Goal: Task Accomplishment & Management: Manage account settings

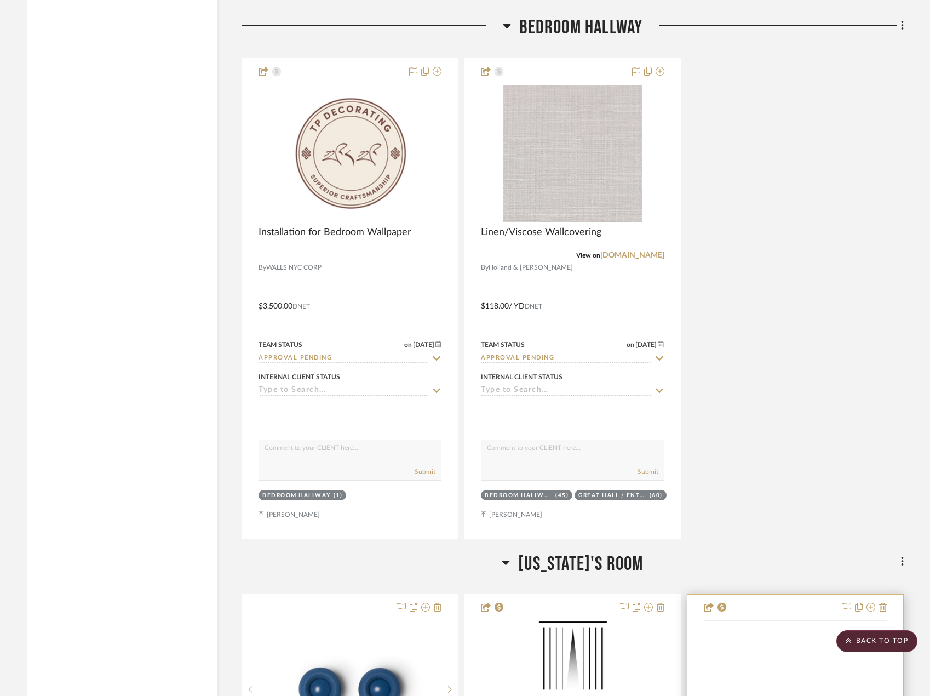
scroll to position [4438, 0]
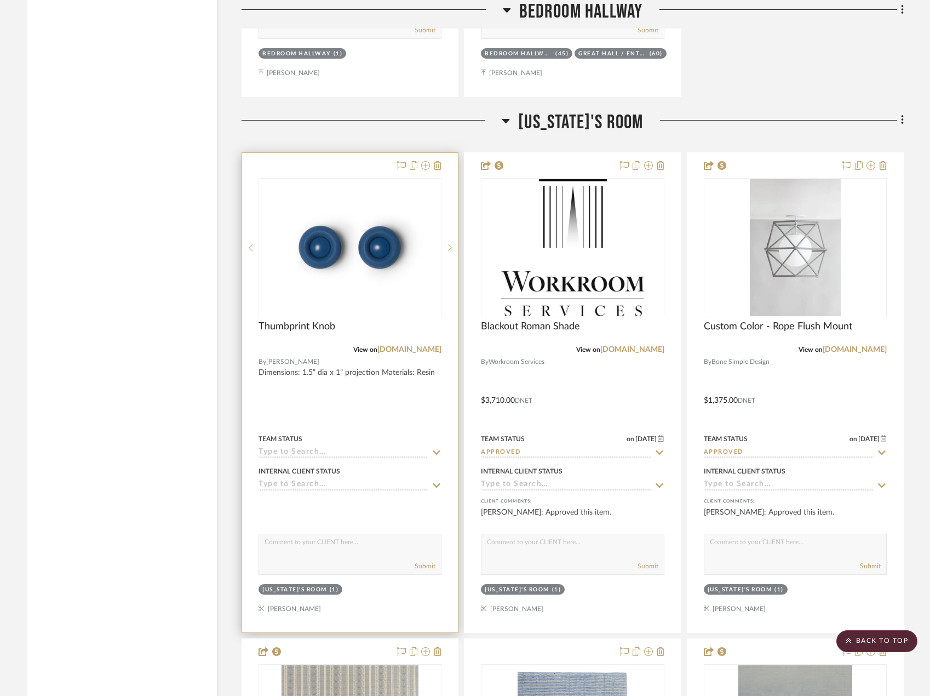
click at [400, 430] on div at bounding box center [350, 392] width 216 height 479
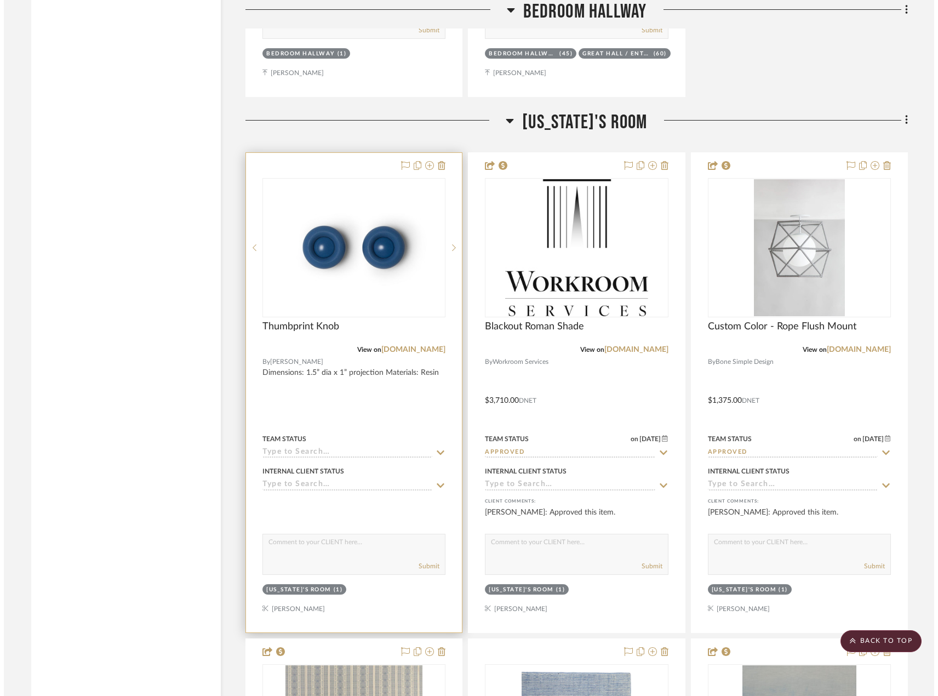
scroll to position [0, 0]
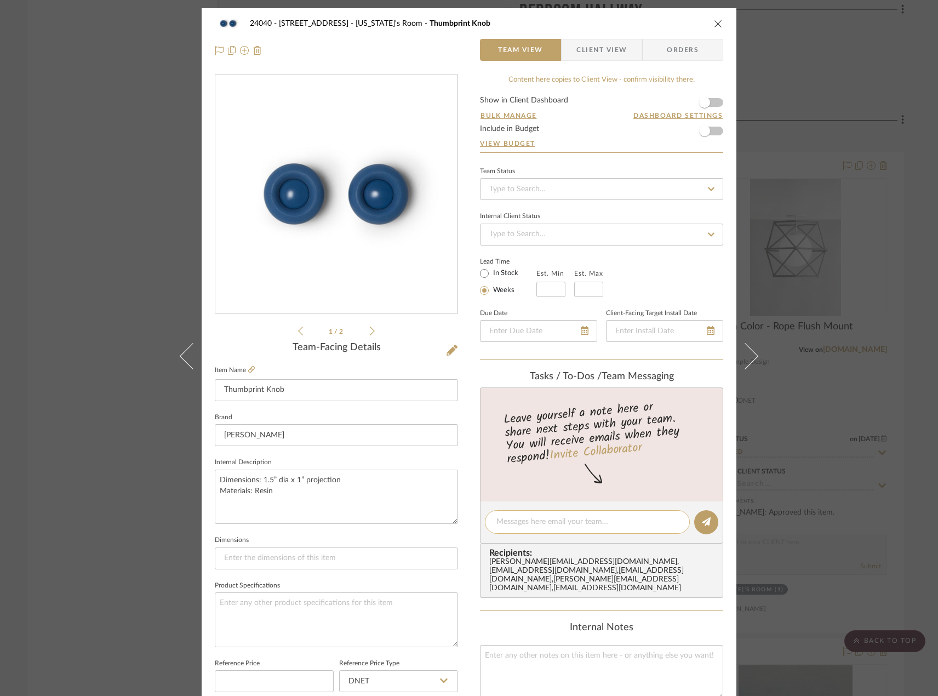
click at [538, 519] on textarea at bounding box center [587, 522] width 182 height 12
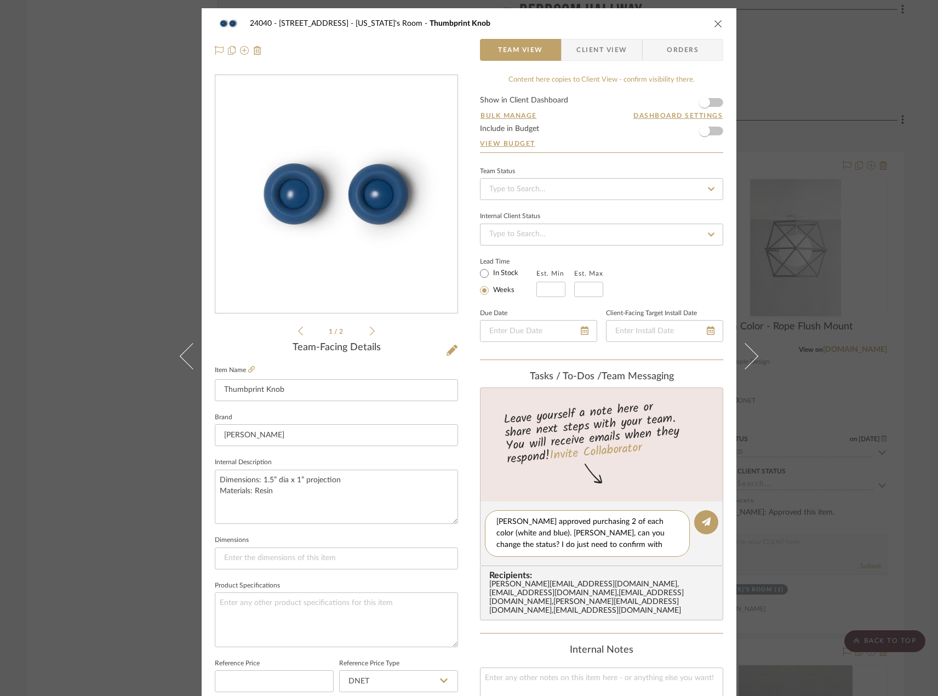
type textarea "[PERSON_NAME] approved purchasing 2 of each color (white and blue). [PERSON_NAM…"
drag, startPoint x: 584, startPoint y: 58, endPoint x: 584, endPoint y: 45, distance: 12.6
click at [584, 58] on span "Client View" at bounding box center [601, 50] width 50 height 22
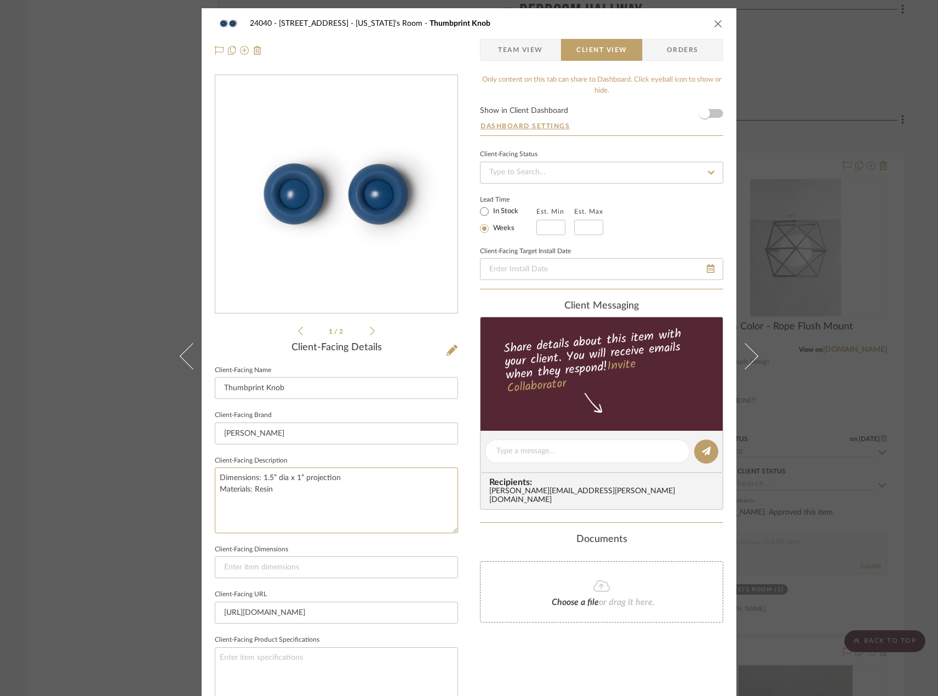
drag, startPoint x: 278, startPoint y: 482, endPoint x: 204, endPoint y: 484, distance: 73.4
click at [202, 487] on div "24040 - 171 [GEOGRAPHIC_DATA] [US_STATE]'s Room Thumbprint Knob Team View Clien…" at bounding box center [469, 455] width 535 height 894
click at [222, 478] on textarea "Dimensions: 1.5” dia x 1” projection Materials: Resin" at bounding box center [336, 499] width 243 height 65
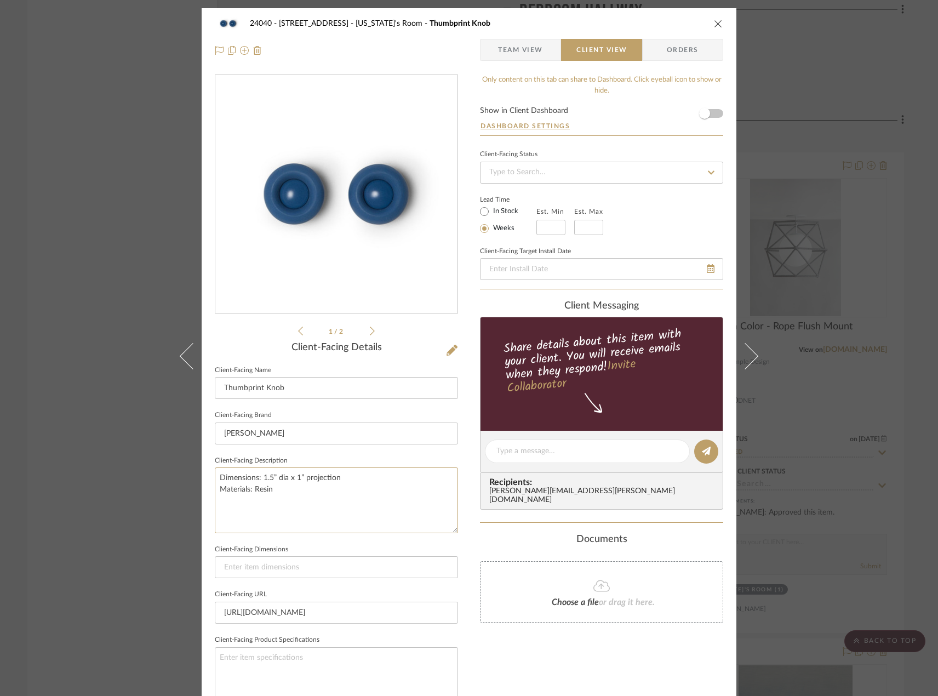
drag, startPoint x: 224, startPoint y: 478, endPoint x: 275, endPoint y: 581, distance: 115.2
click at [275, 581] on div "Client-Facing Details Client-Facing Name Thumbprint Knob Client-Facing Brand Pe…" at bounding box center [336, 540] width 243 height 397
click at [278, 570] on input at bounding box center [336, 567] width 243 height 22
type input "1.5" DIA, 1" Projection"
drag, startPoint x: 216, startPoint y: 489, endPoint x: 210, endPoint y: 478, distance: 11.8
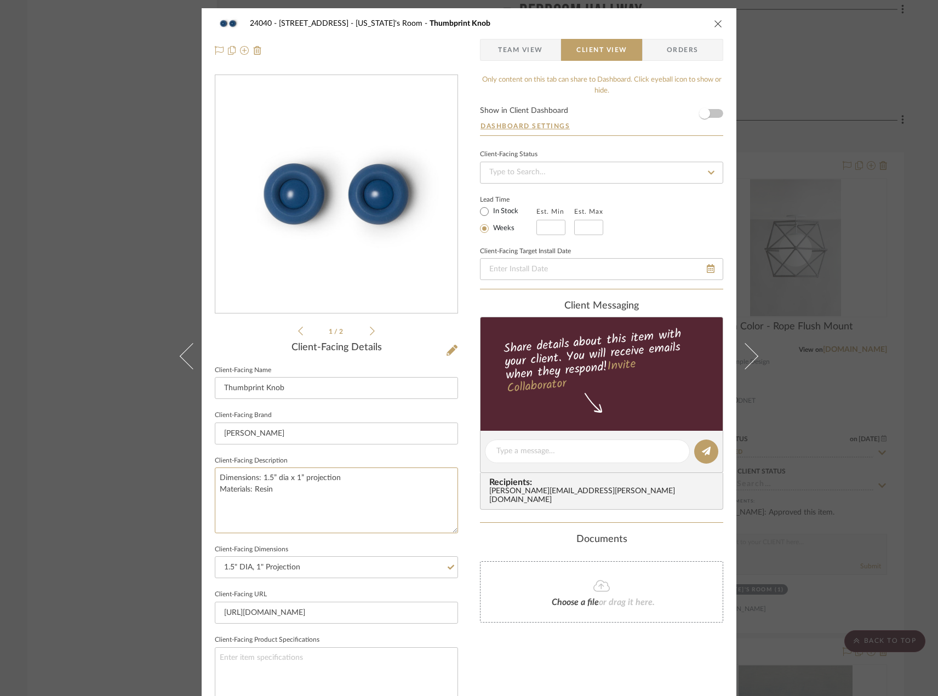
click at [210, 478] on div "24040 - 171 [GEOGRAPHIC_DATA] [US_STATE]'s Room Thumbprint Knob Team View Clien…" at bounding box center [469, 455] width 535 height 894
click at [372, 481] on textarea "Quantity: 2x blue, 2x white || Materials: Resin" at bounding box center [336, 499] width 243 height 65
type textarea "Quantity: 2x blue, 2x white || Materials: Resin || Price does not include Studi…"
click at [459, 545] on div "24040 - 171 [GEOGRAPHIC_DATA] [US_STATE]'s Room Thumbprint Knob Team View Clien…" at bounding box center [469, 455] width 535 height 894
click at [397, 500] on textarea "Quantity: 2x blue, 2x white || Materials: Resin || Price does not include Studi…" at bounding box center [336, 499] width 243 height 65
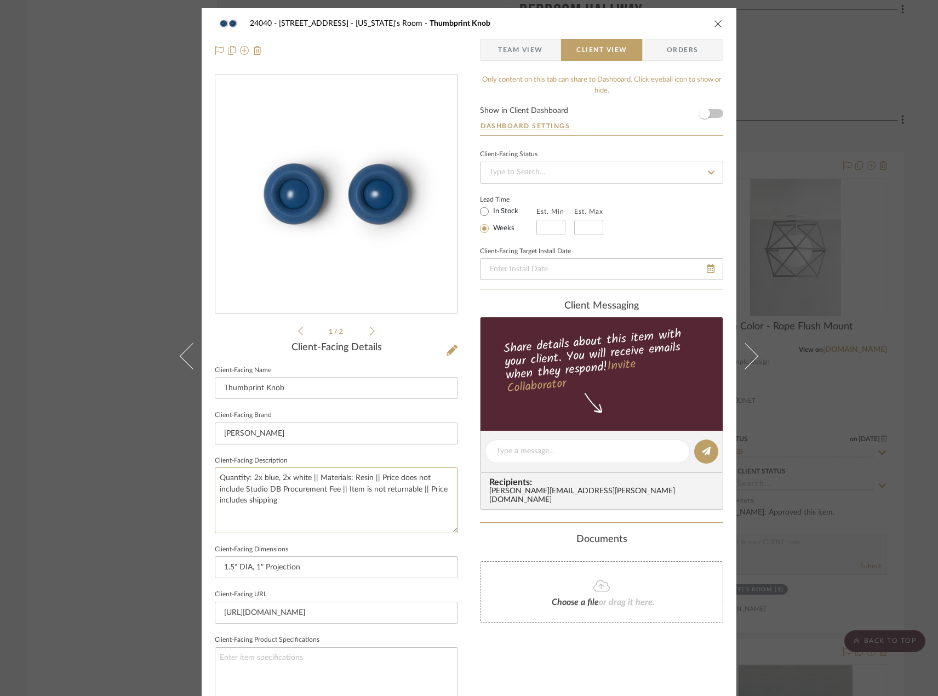
type textarea "Quantity: 2x blue, 2x white || Materials: Resin || Price does not include Studi…"
click at [470, 538] on div "24040 - 171 [GEOGRAPHIC_DATA] [US_STATE]'s Room Thumbprint Knob Team View Clien…" at bounding box center [469, 455] width 535 height 894
click at [519, 60] on span "Team View" at bounding box center [520, 50] width 45 height 22
click at [519, 56] on span "Team View" at bounding box center [520, 50] width 45 height 22
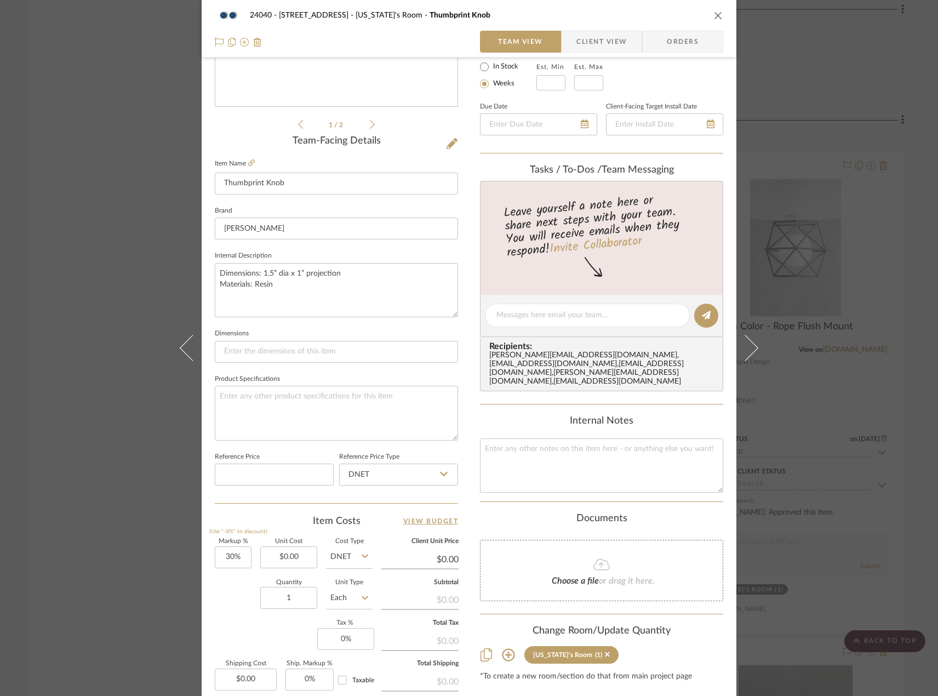
scroll to position [324, 0]
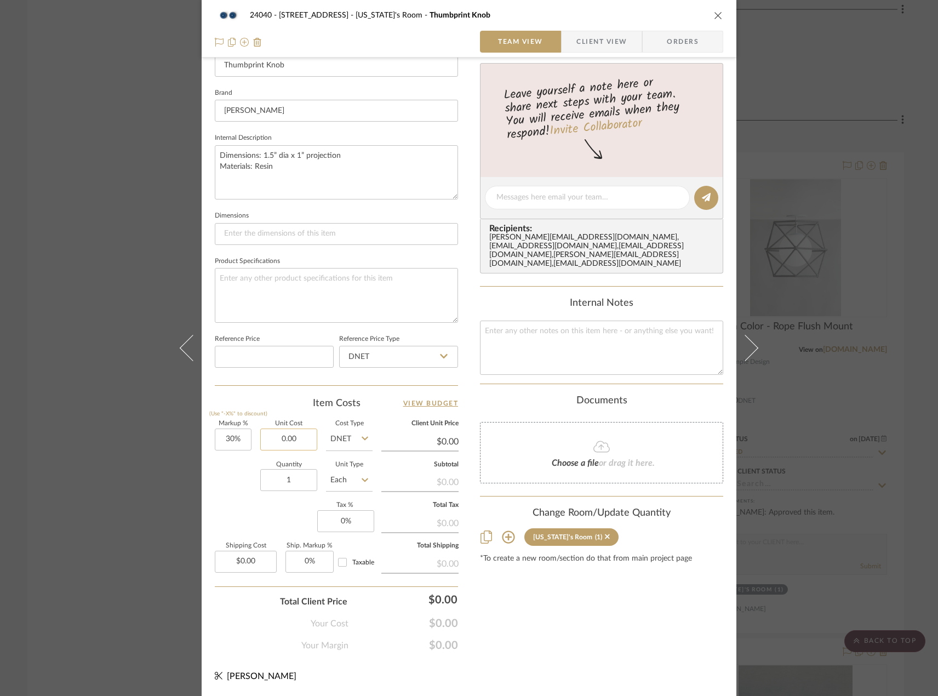
click at [289, 437] on input "0.00" at bounding box center [288, 439] width 57 height 22
type input "12"
type input "30"
type input "$12.00"
click at [232, 440] on input "30" at bounding box center [233, 439] width 37 height 22
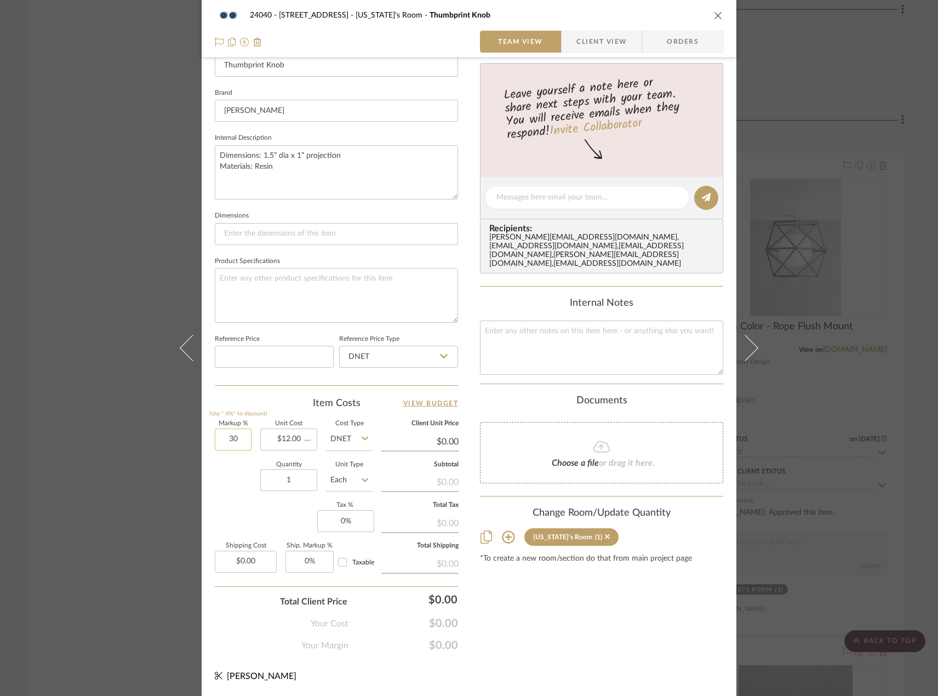
type input "$15.60"
type input "0%"
type input "0"
click at [357, 525] on input "0" at bounding box center [345, 521] width 57 height 22
type input "$12.00"
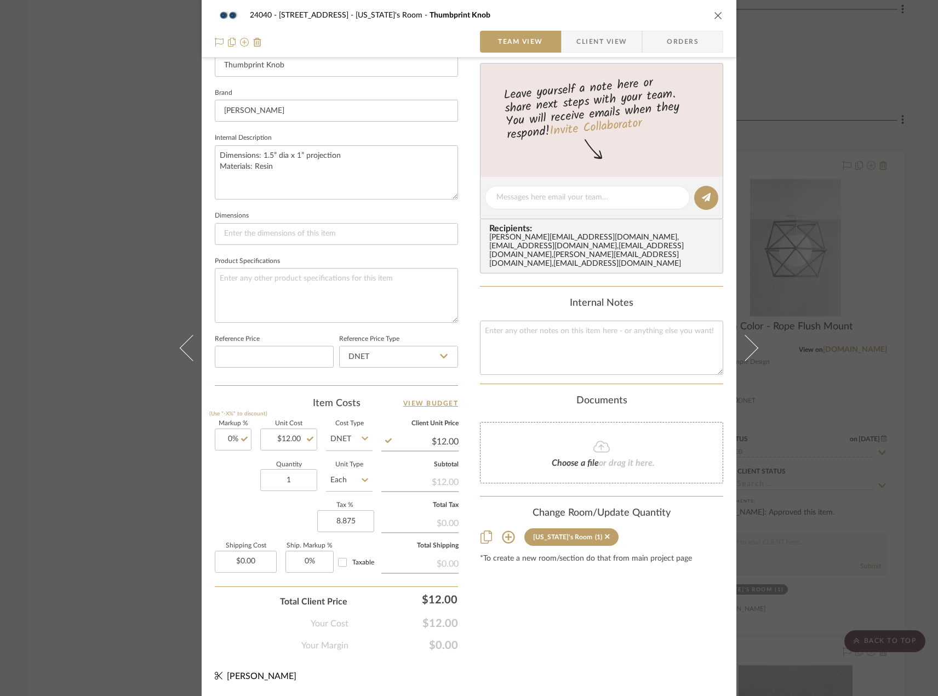
type input "8.875%"
click at [235, 530] on div "Markup % (Use "-X%" to discount) 0% Unit Cost $12.00 Cost Type DNET Client Unit…" at bounding box center [336, 501] width 243 height 160
click at [279, 483] on input "1" at bounding box center [288, 480] width 57 height 22
type input "4"
click at [264, 514] on div "Markup % (Use "-X%" to discount) 0% Unit Cost $12.00 Cost Type DNET Client Unit…" at bounding box center [336, 501] width 243 height 160
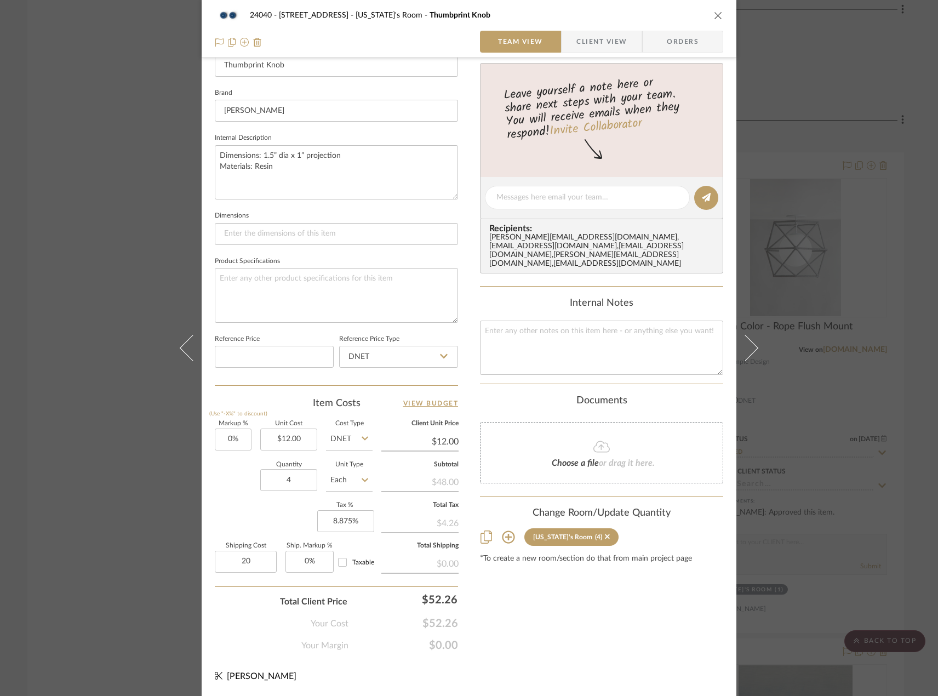
type input "$20.00"
click at [244, 508] on div "Markup % (Use "-X%" to discount) 0% Unit Cost $12.00 Cost Type DNET Client Unit…" at bounding box center [336, 501] width 243 height 160
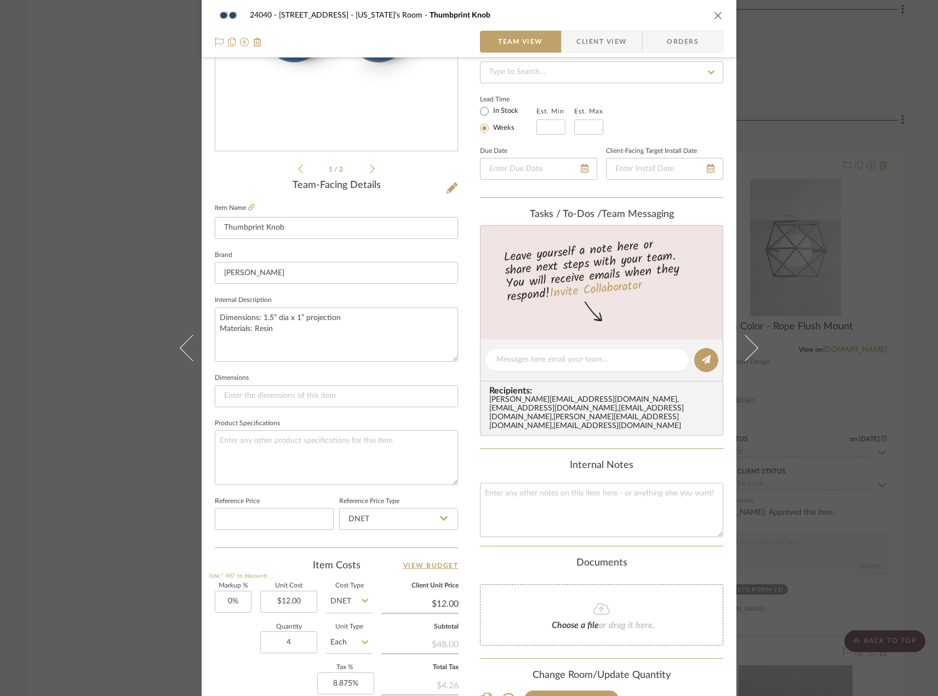
scroll to position [0, 0]
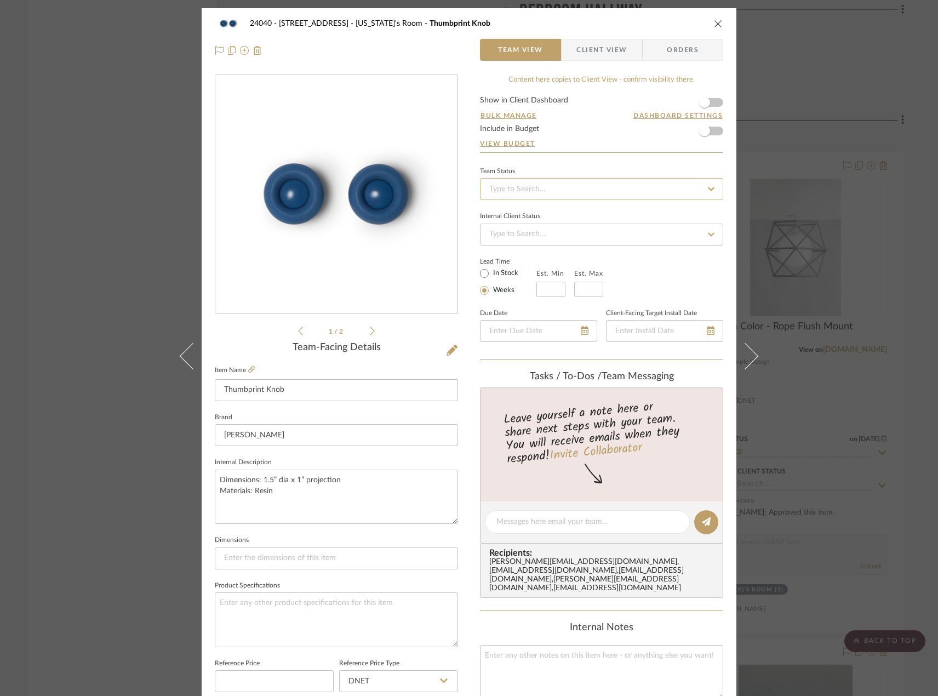
click at [511, 193] on input at bounding box center [601, 189] width 243 height 22
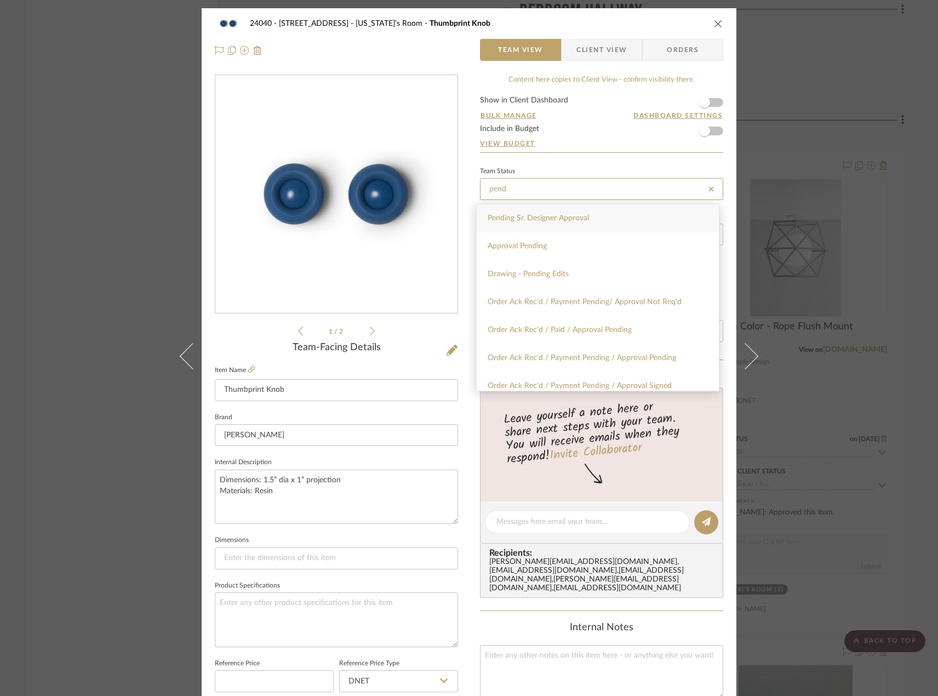
type input "pend"
click at [530, 214] on div "Pending Sr. Designer Approval" at bounding box center [598, 218] width 242 height 28
type input "[DATE]"
type input "Pending Sr. Designer Approval"
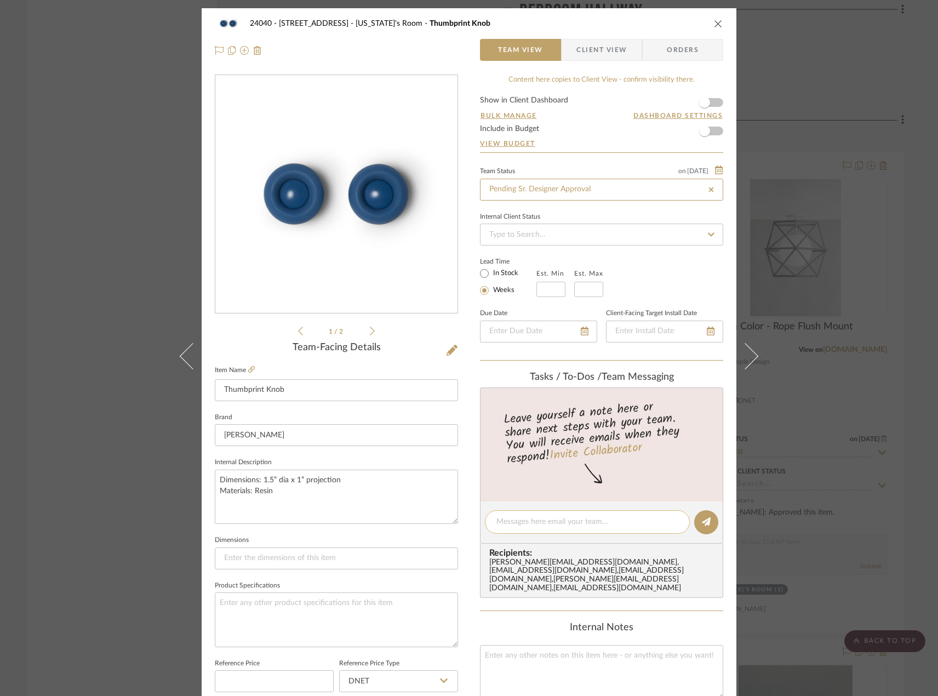
type input "[DATE]"
type input "Pending Sr. Designer Approval"
click at [536, 521] on textarea at bounding box center [587, 522] width 182 height 12
paste textarea "[PERSON_NAME] approved purchasing 2 of each color (white and blue). [PERSON_NAM…"
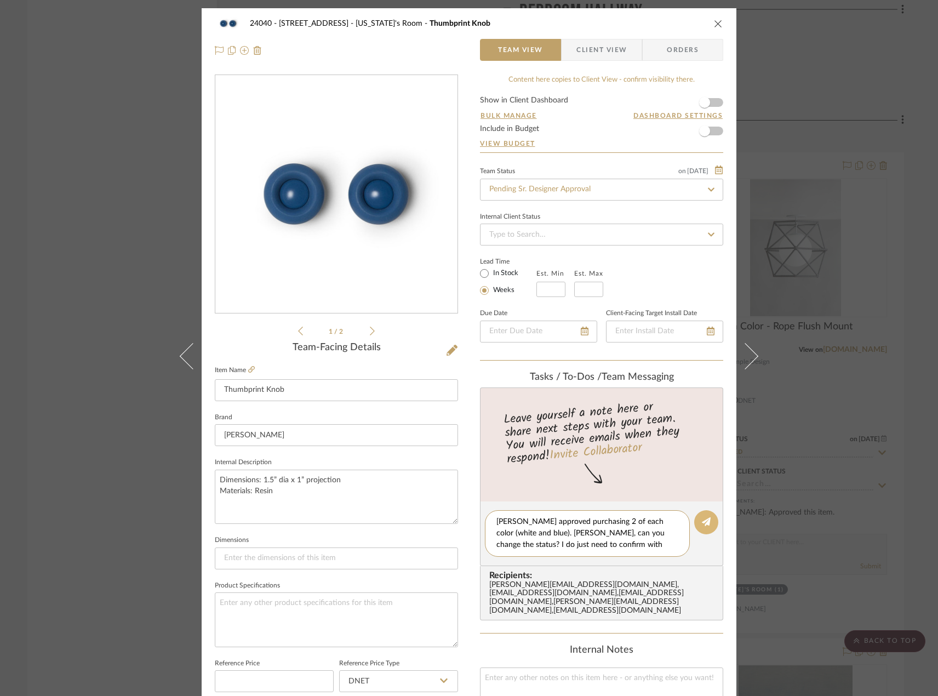
type textarea "[PERSON_NAME] approved purchasing 2 of each color (white and blue). [PERSON_NAM…"
click at [695, 518] on button at bounding box center [706, 522] width 24 height 24
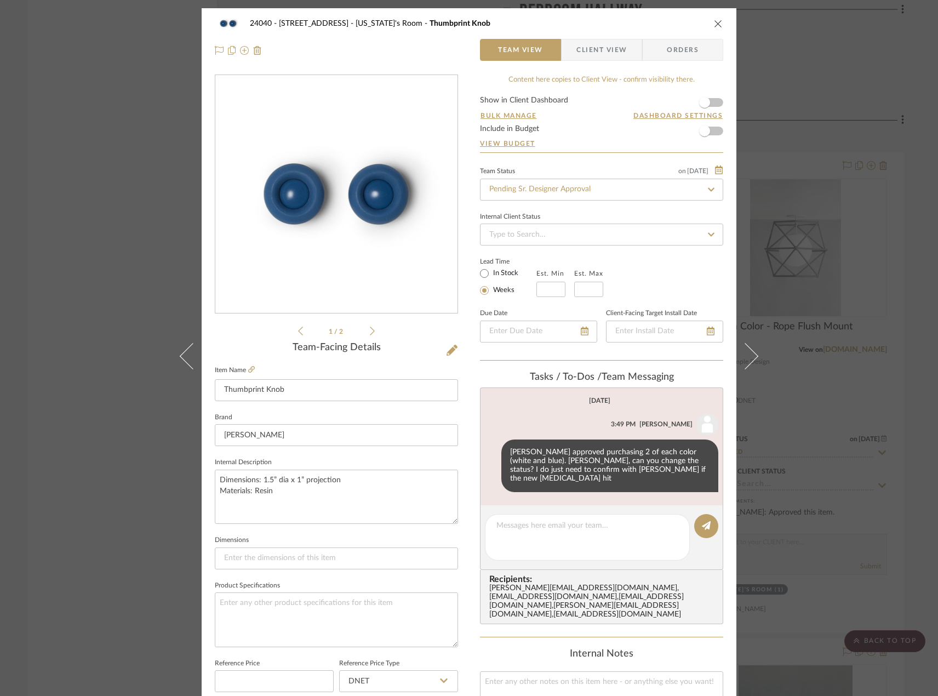
click at [50, 132] on div "24040 - 171 [GEOGRAPHIC_DATA] [US_STATE]'s Room Thumbprint Knob Team View Clien…" at bounding box center [469, 348] width 938 height 696
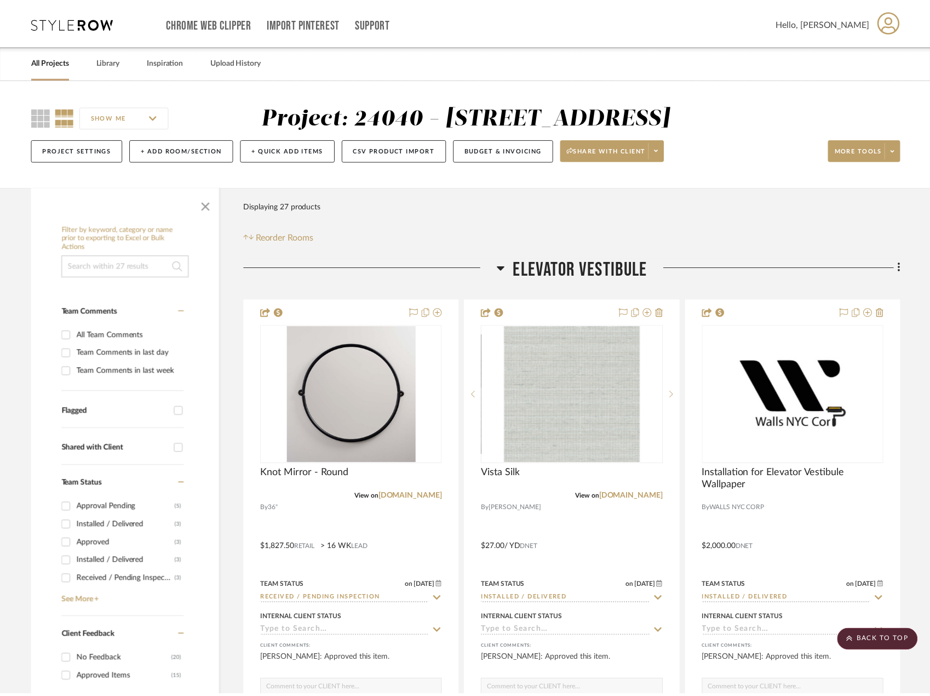
scroll to position [4438, 0]
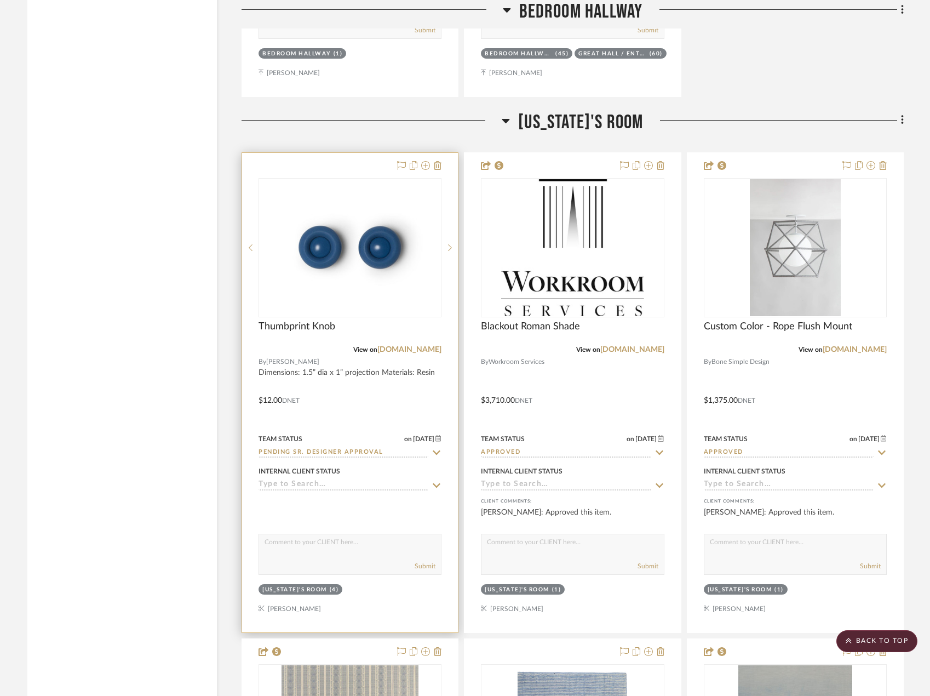
click at [382, 410] on div at bounding box center [350, 392] width 216 height 479
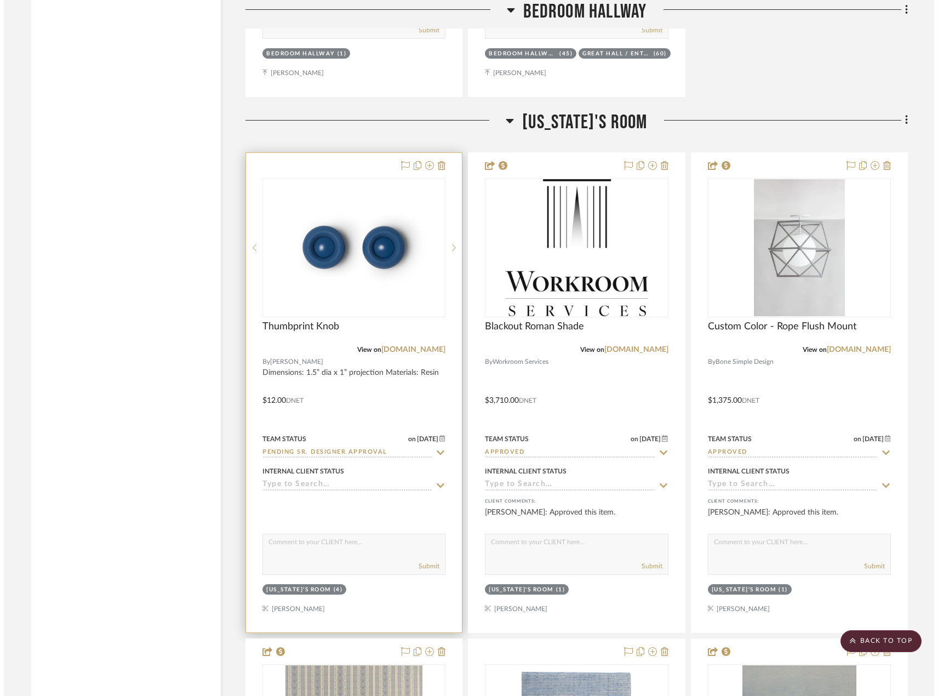
scroll to position [0, 0]
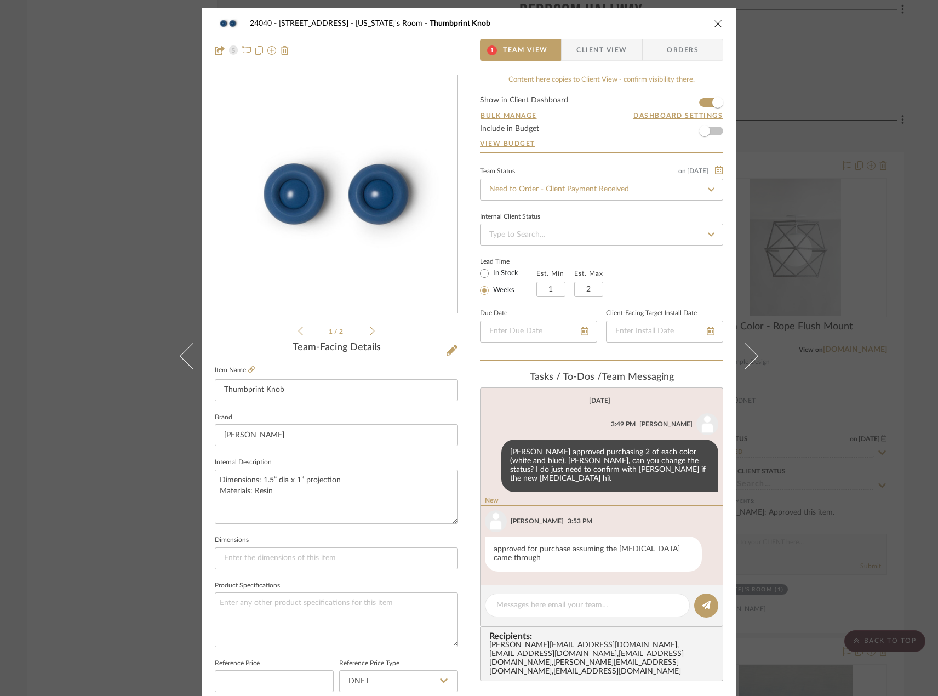
click at [101, 176] on div "24040 - 171 [GEOGRAPHIC_DATA] [US_STATE]'s Room Thumbprint Knob 1 Team View Cli…" at bounding box center [469, 348] width 938 height 696
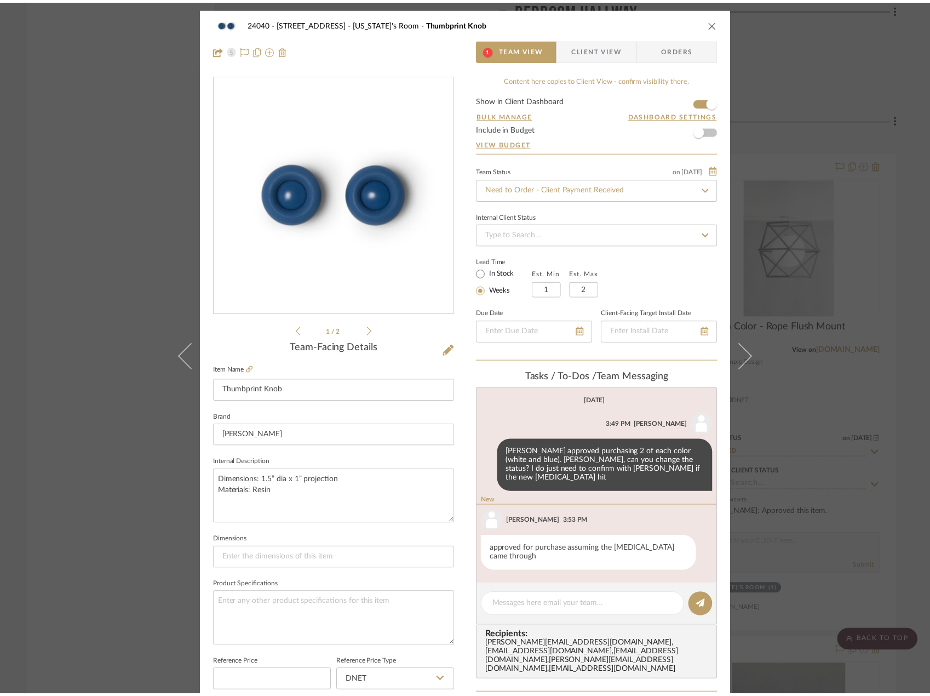
scroll to position [4438, 0]
